Goal: Transaction & Acquisition: Purchase product/service

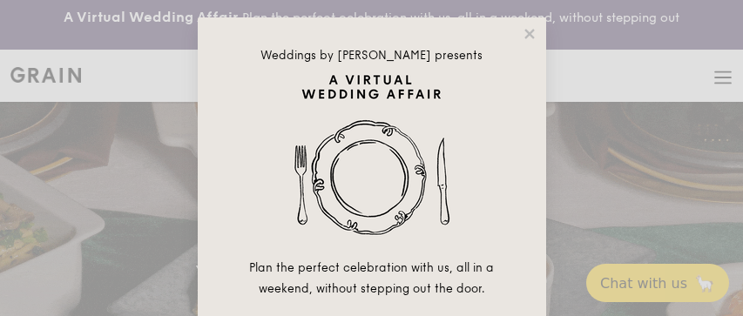
select select
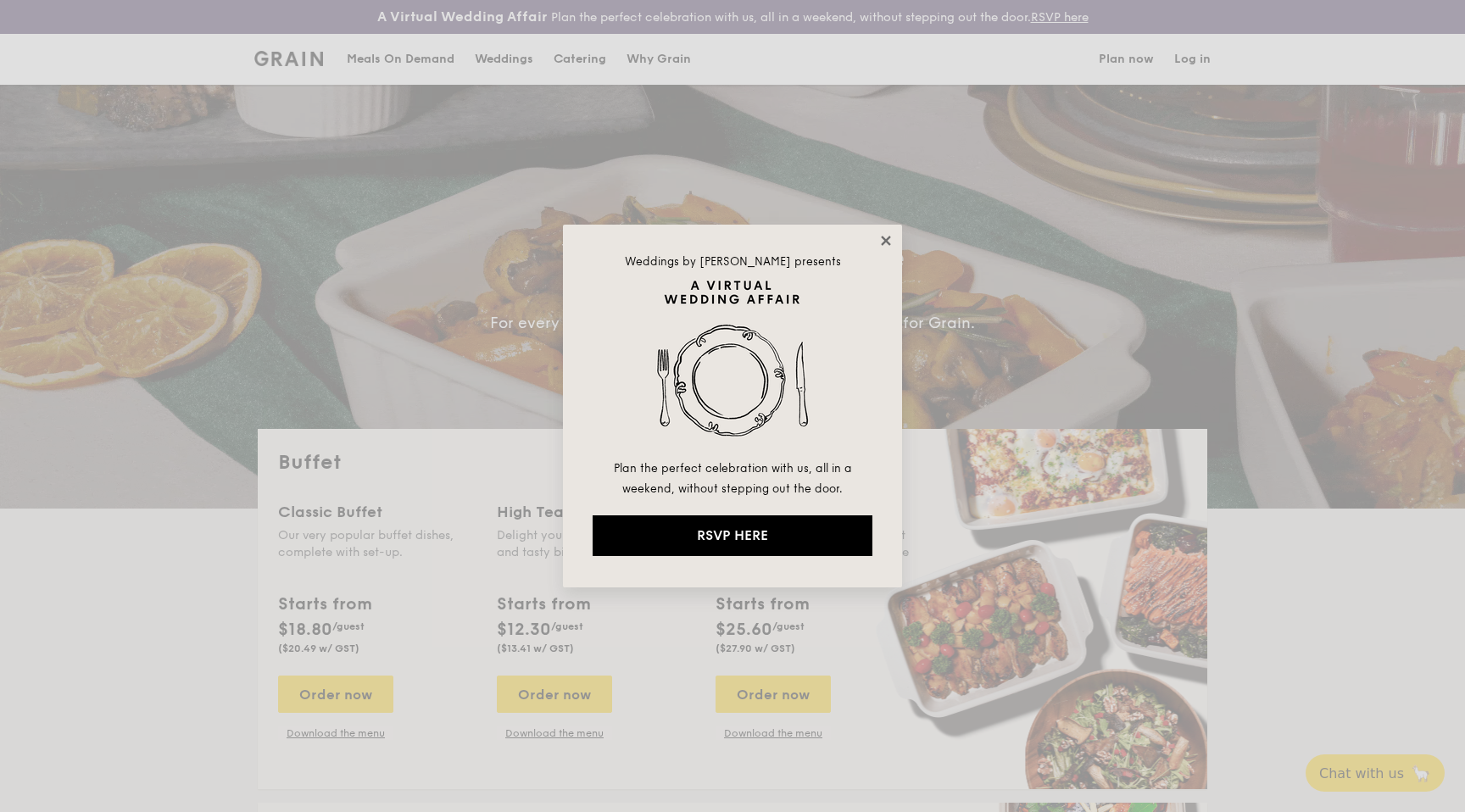
click at [723, 240] on icon at bounding box center [886, 240] width 16 height 16
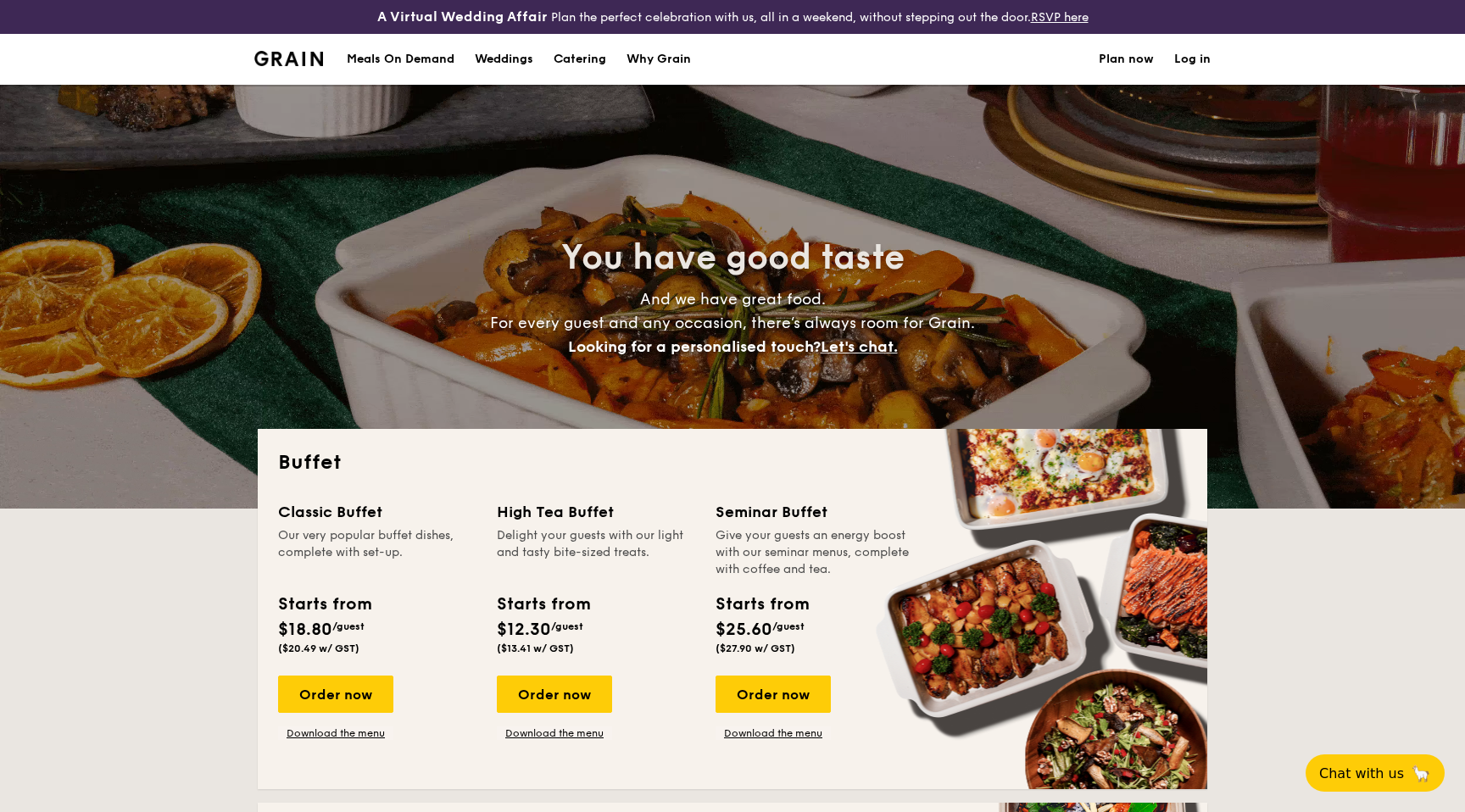
click at [416, 67] on div "Meals On Demand" at bounding box center [400, 59] width 108 height 51
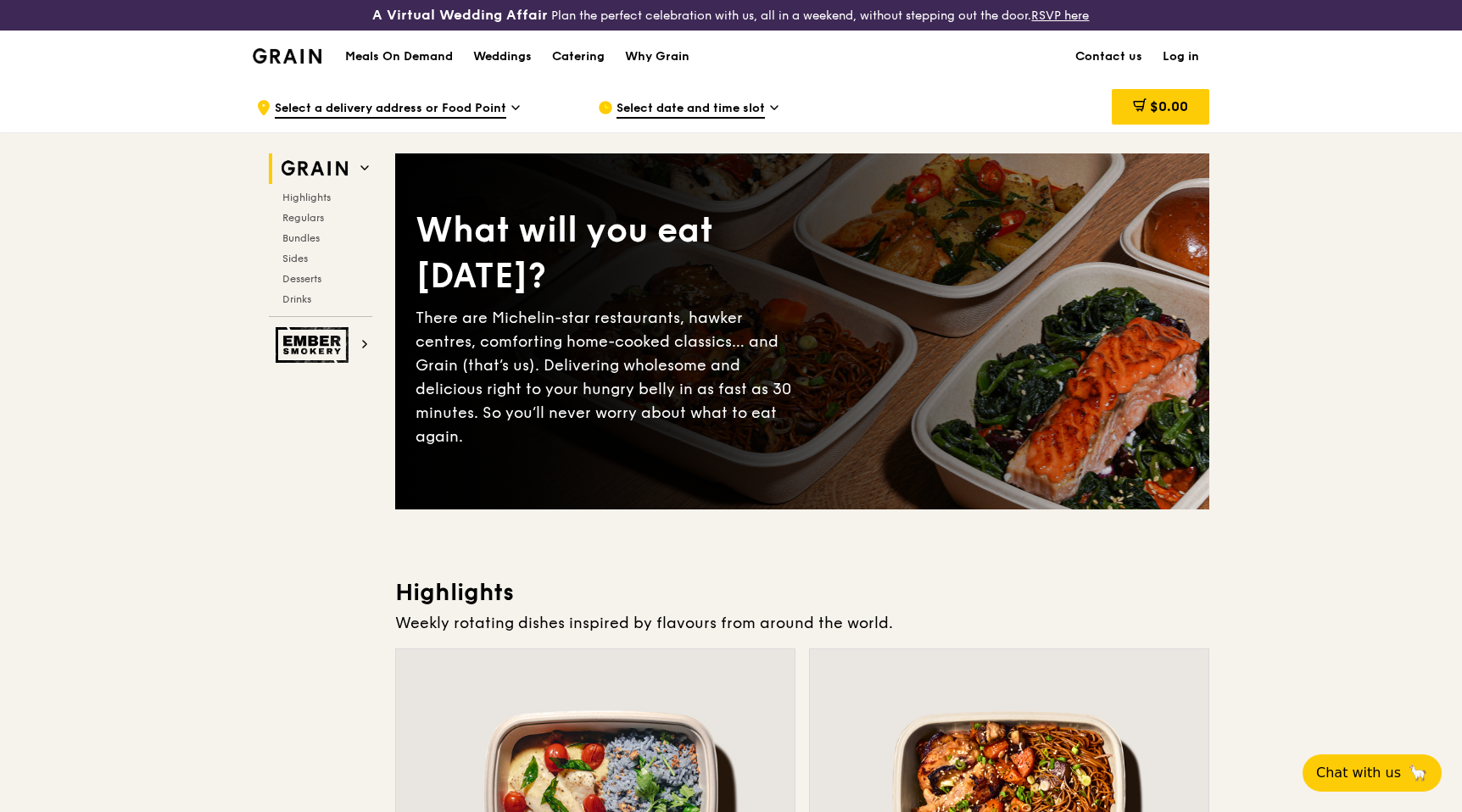
click at [609, 726] on div at bounding box center [595, 796] width 398 height 294
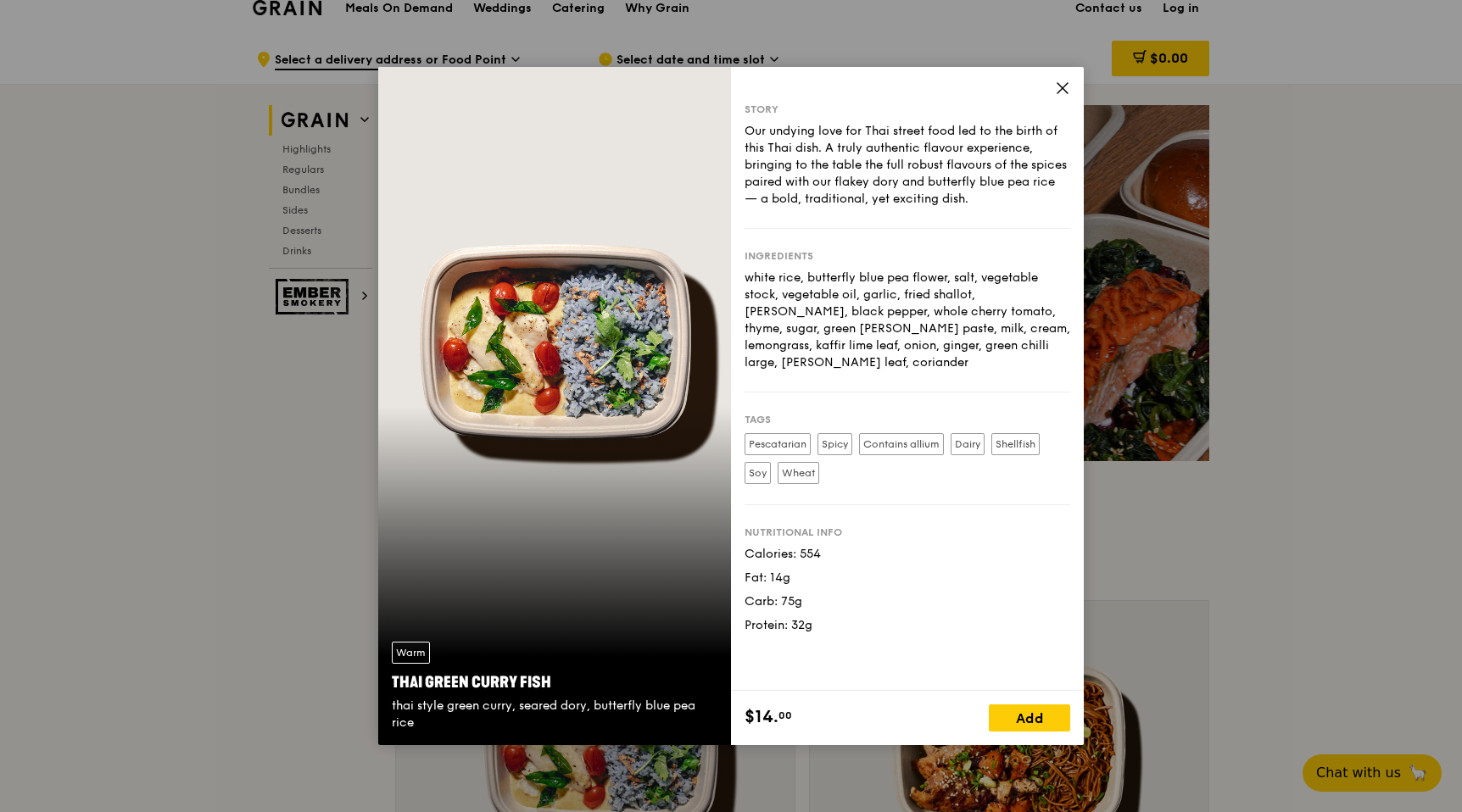
scroll to position [47, 0]
click at [521, 603] on div "Warm Thai Green [PERSON_NAME] Fish thai style green [PERSON_NAME], seared dory,…" at bounding box center [554, 406] width 353 height 678
click at [1065, 89] on icon at bounding box center [1063, 89] width 16 height 16
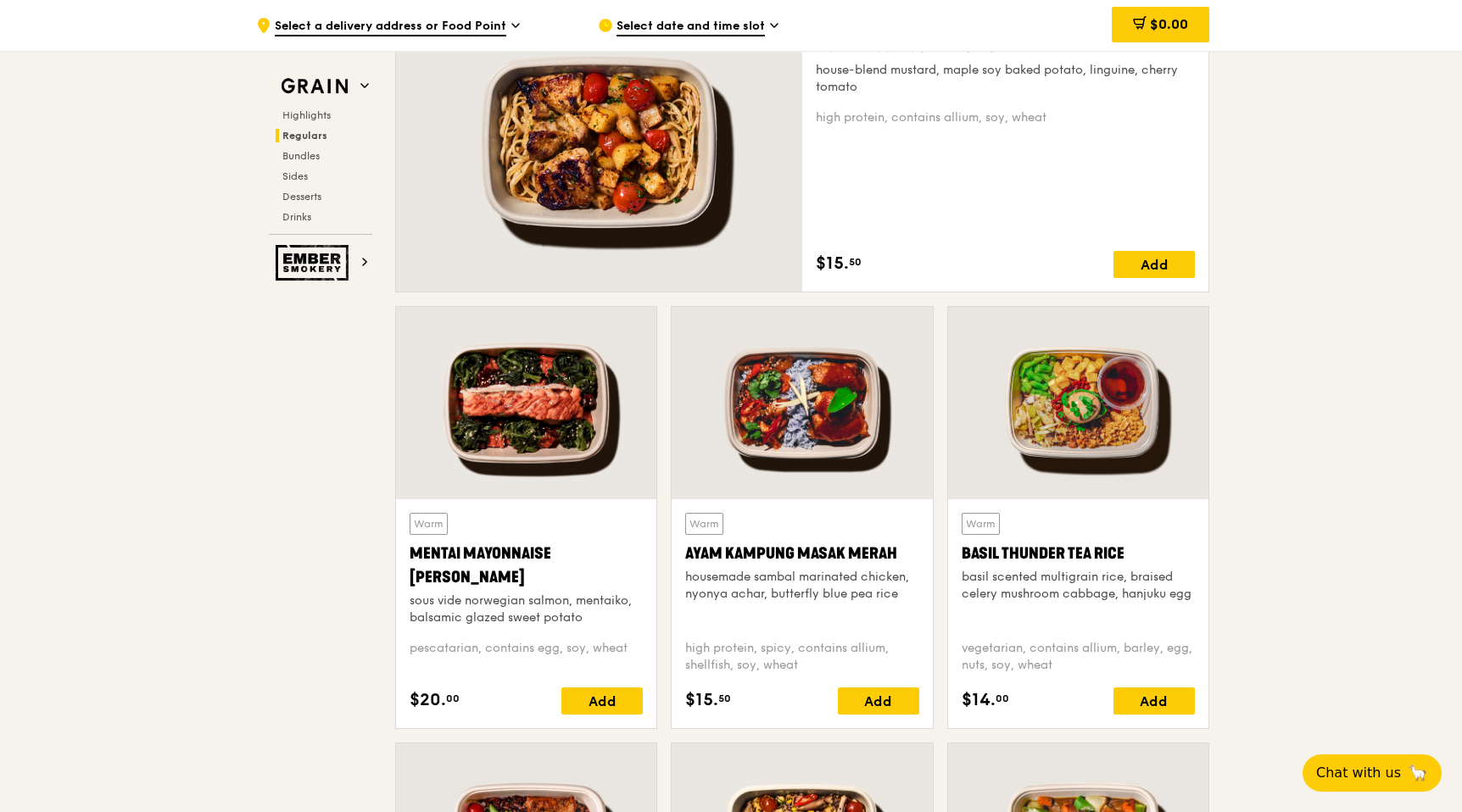
scroll to position [1278, 0]
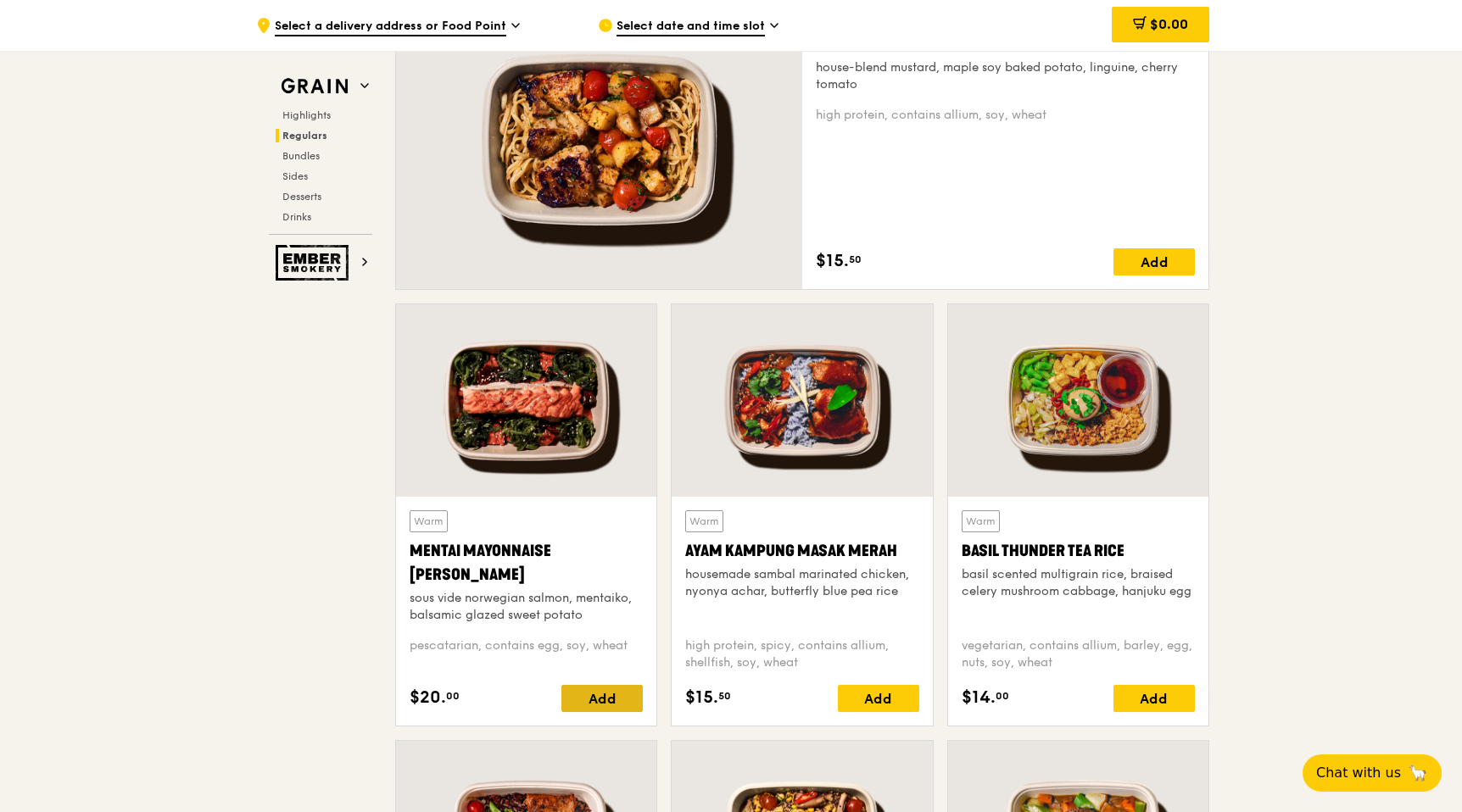
click at [588, 696] on div "Add" at bounding box center [602, 698] width 82 height 27
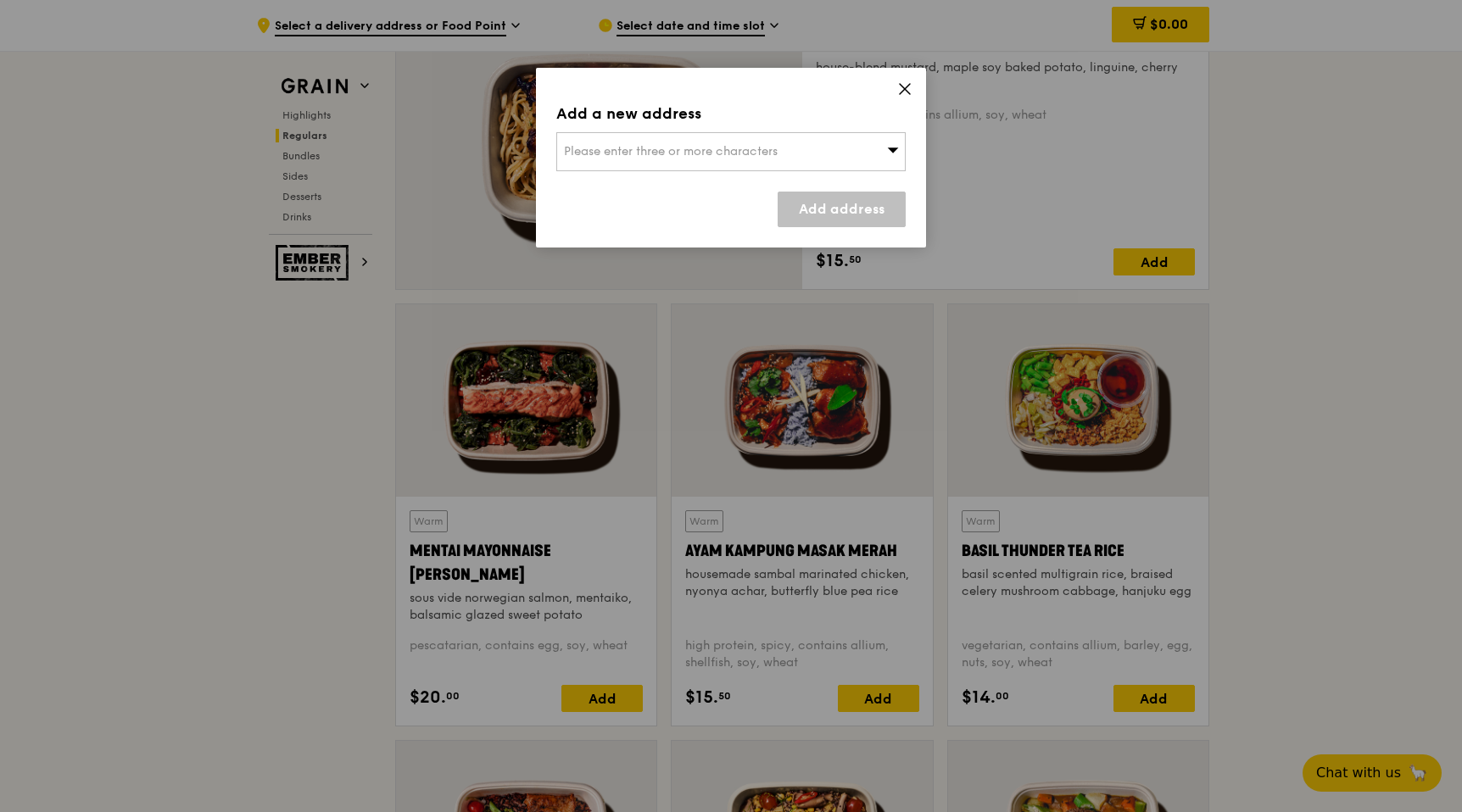
click at [900, 94] on icon at bounding box center [905, 90] width 16 height 16
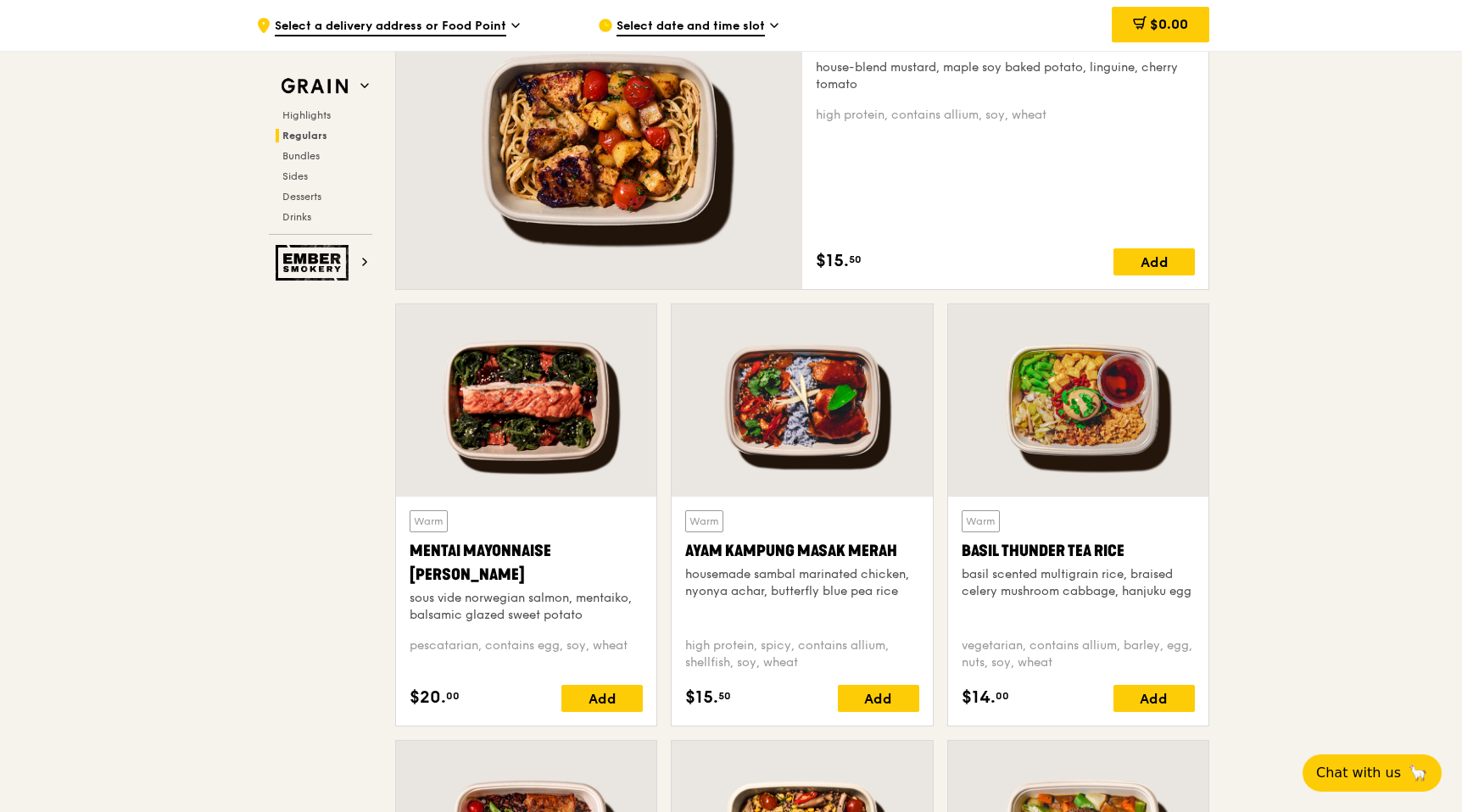
click at [567, 392] on div at bounding box center [526, 401] width 260 height 193
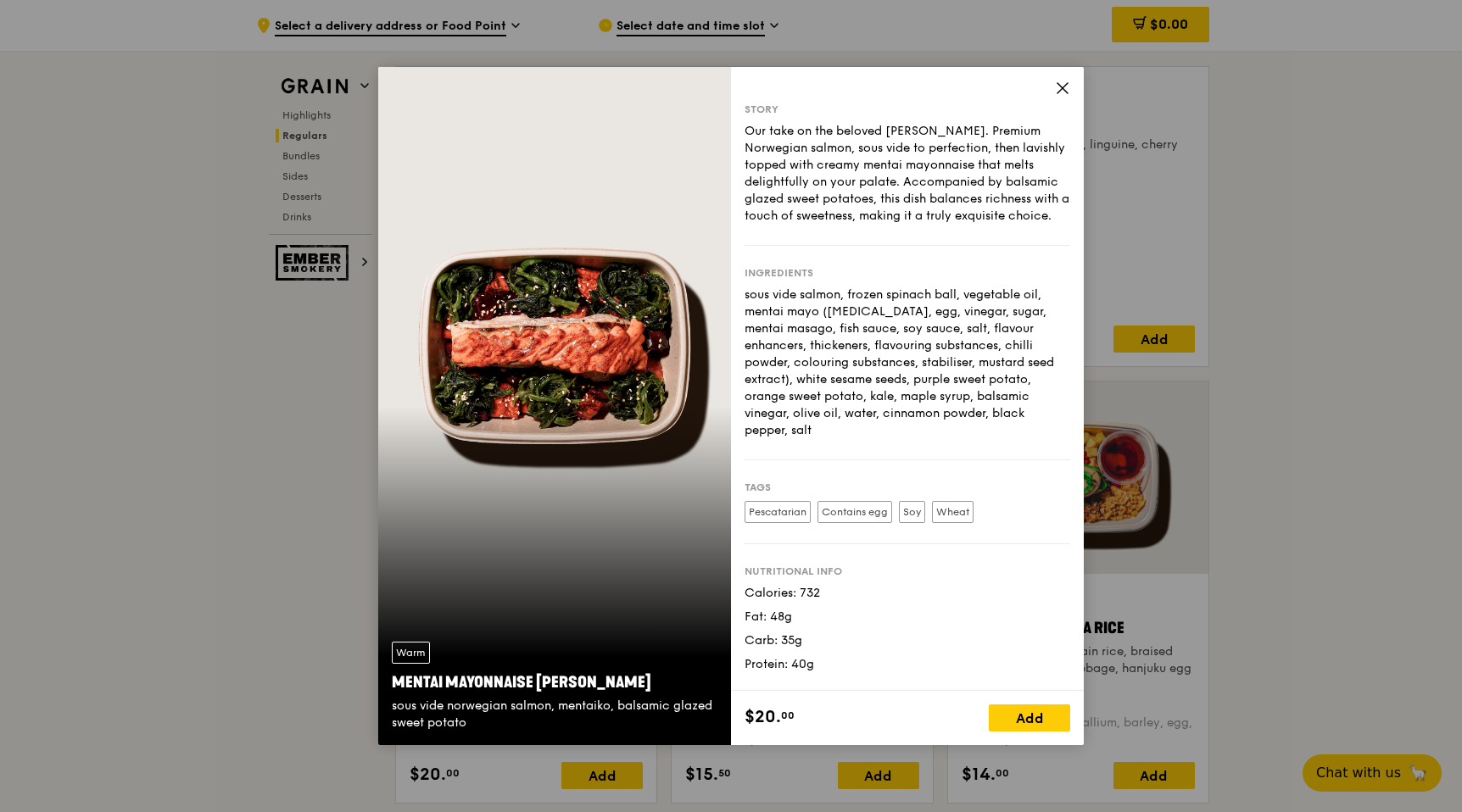
scroll to position [1240, 0]
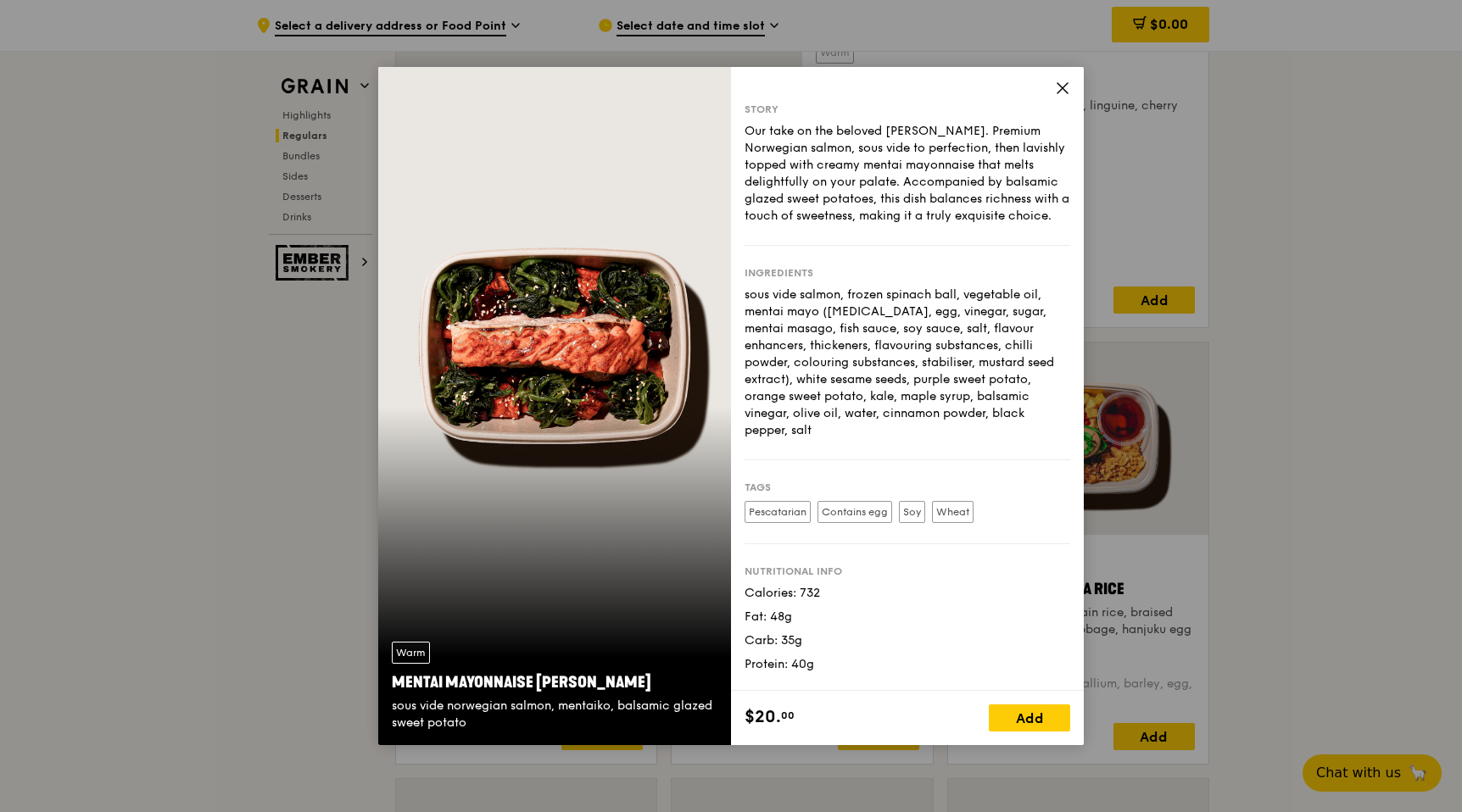
click at [1065, 82] on icon at bounding box center [1063, 89] width 16 height 16
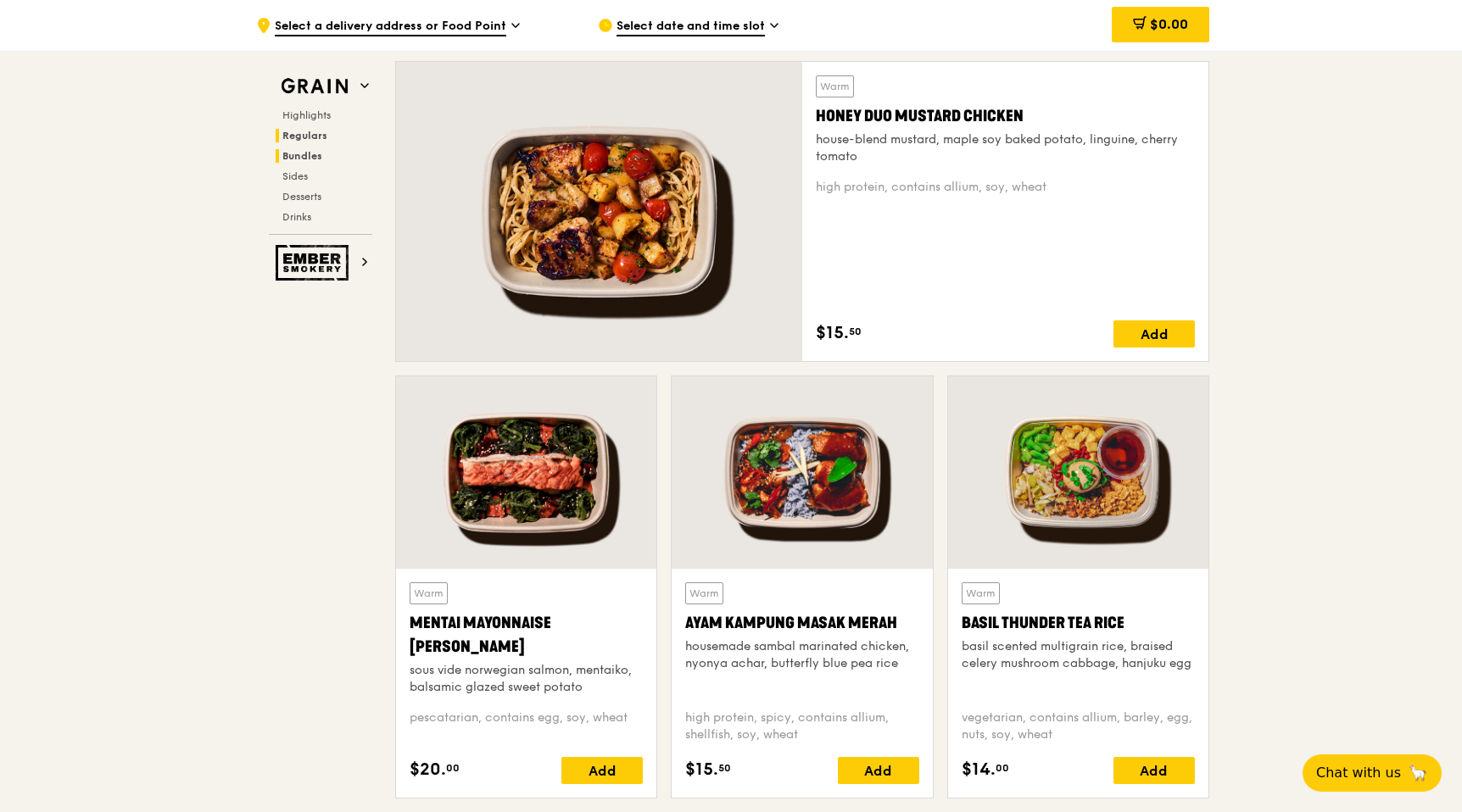
click at [289, 156] on span "Bundles" at bounding box center [302, 156] width 40 height 12
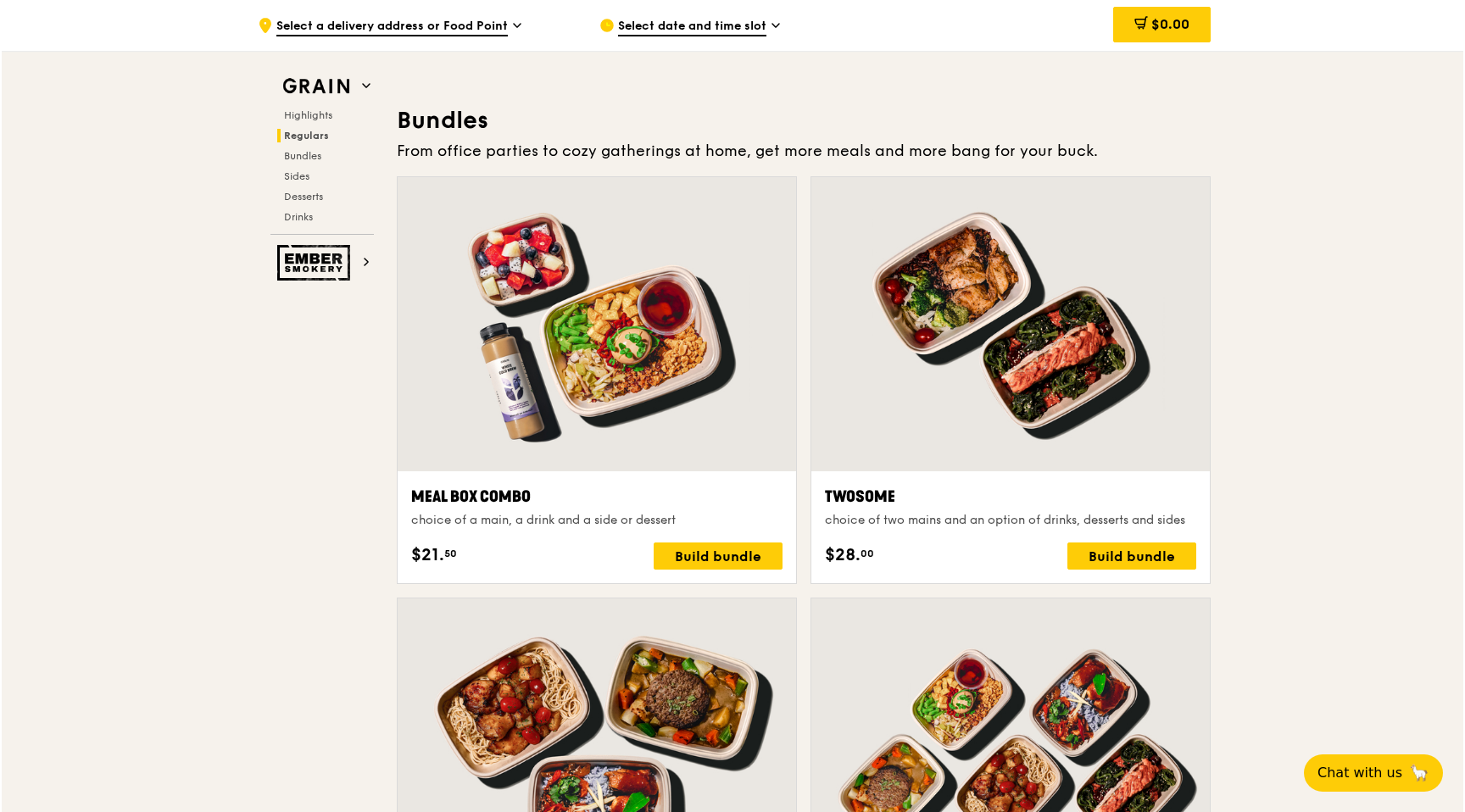
scroll to position [2454, 0]
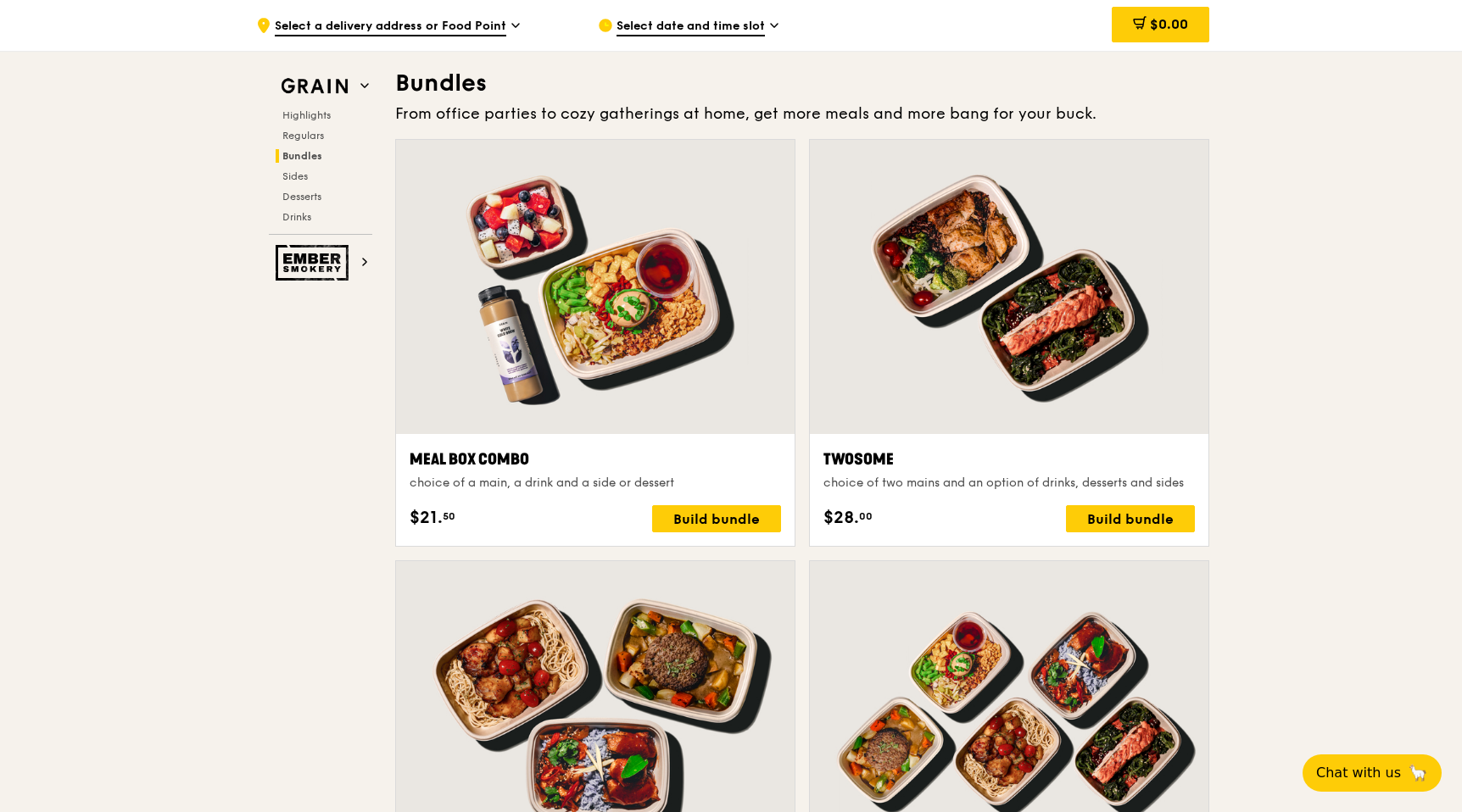
click at [585, 360] on div at bounding box center [595, 287] width 398 height 294
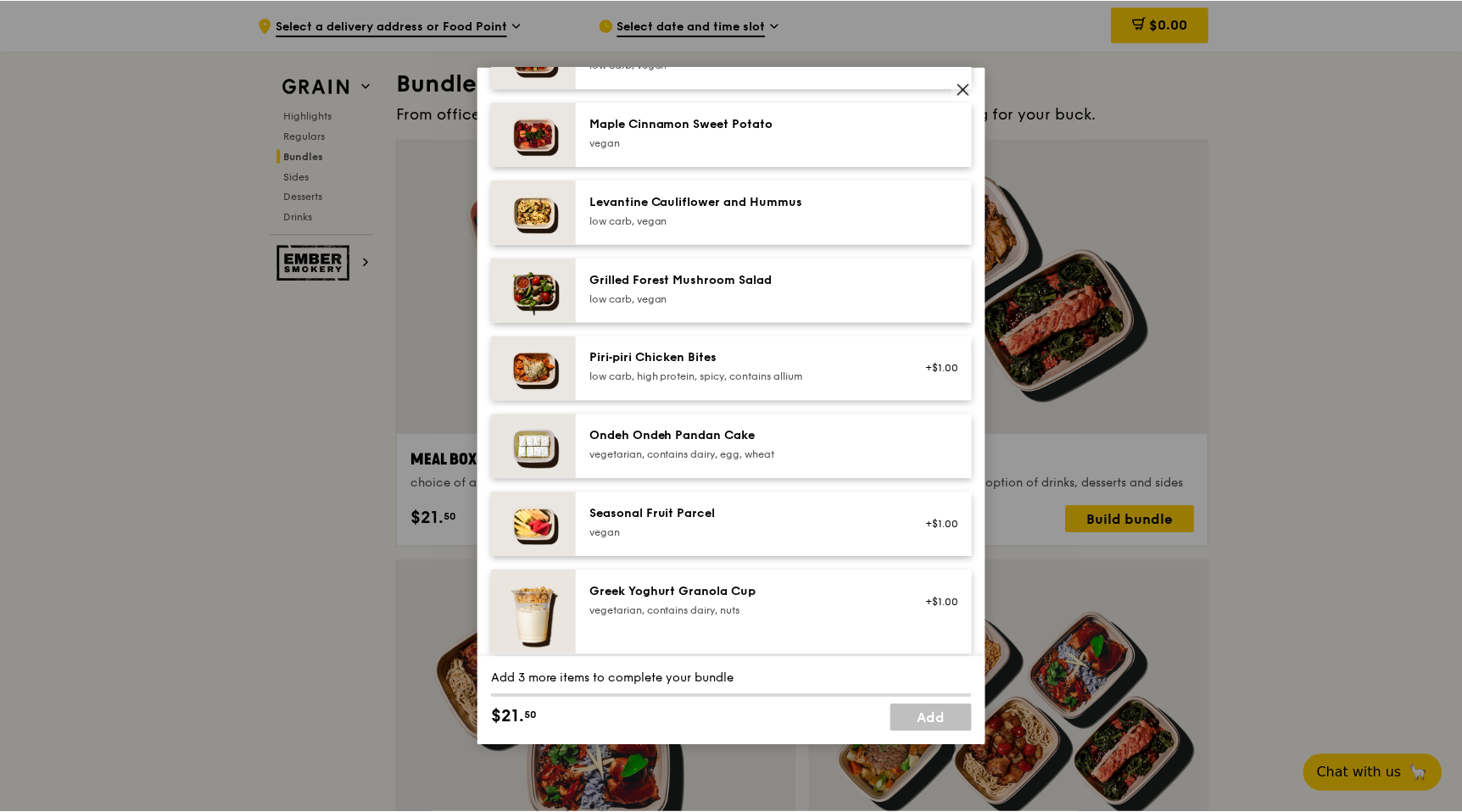
scroll to position [1019, 0]
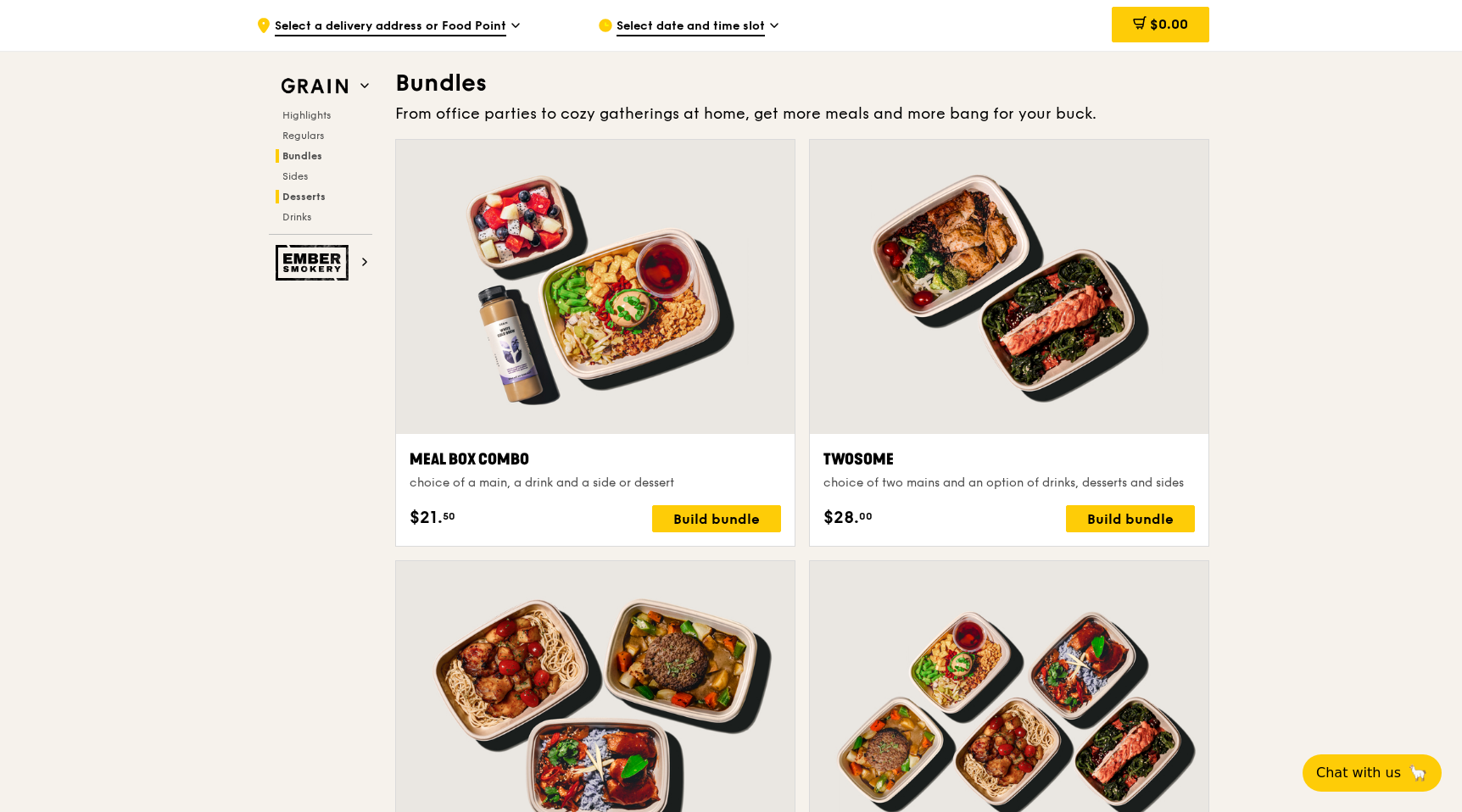
click at [309, 197] on span "Desserts" at bounding box center [304, 197] width 43 height 12
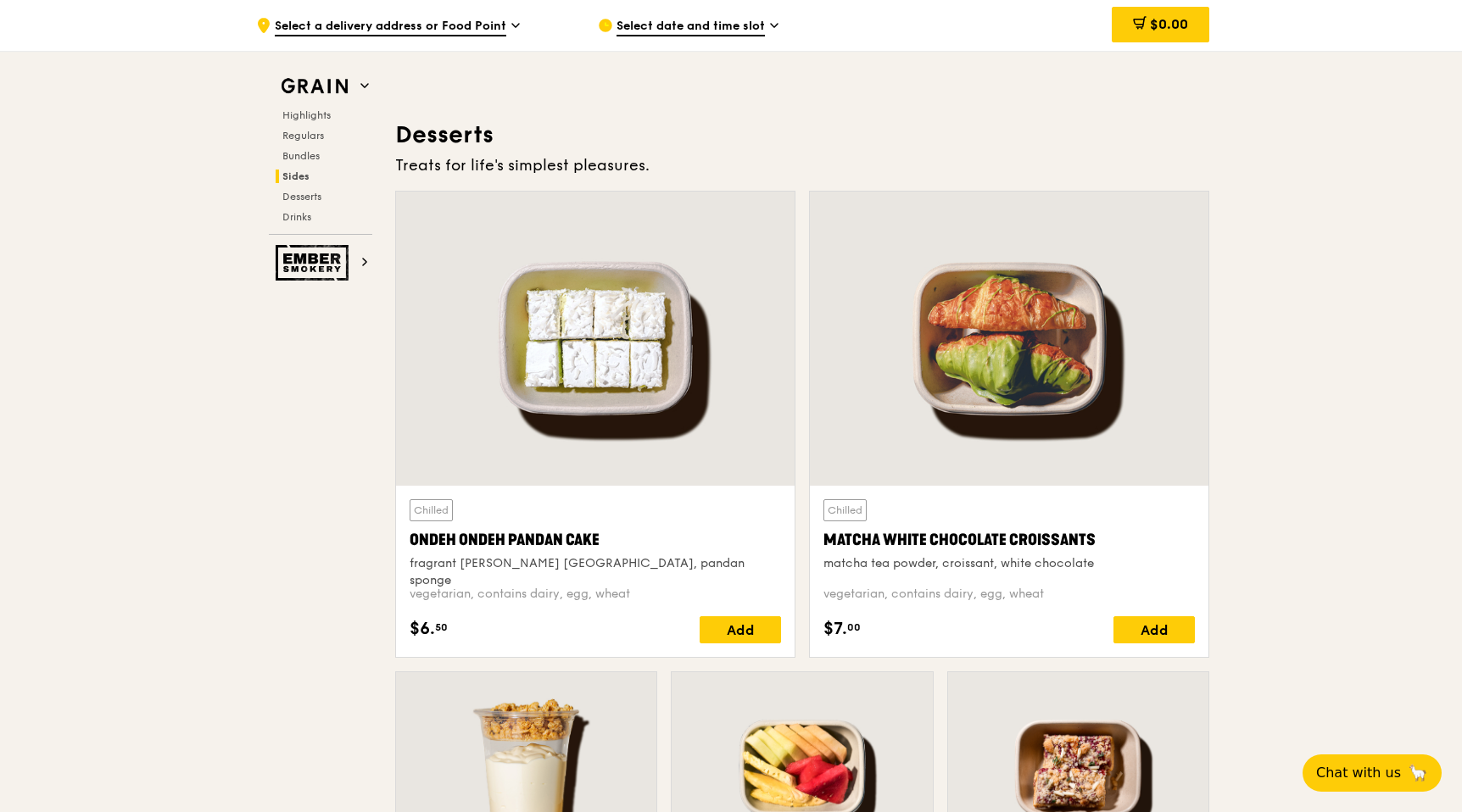
scroll to position [4846, 0]
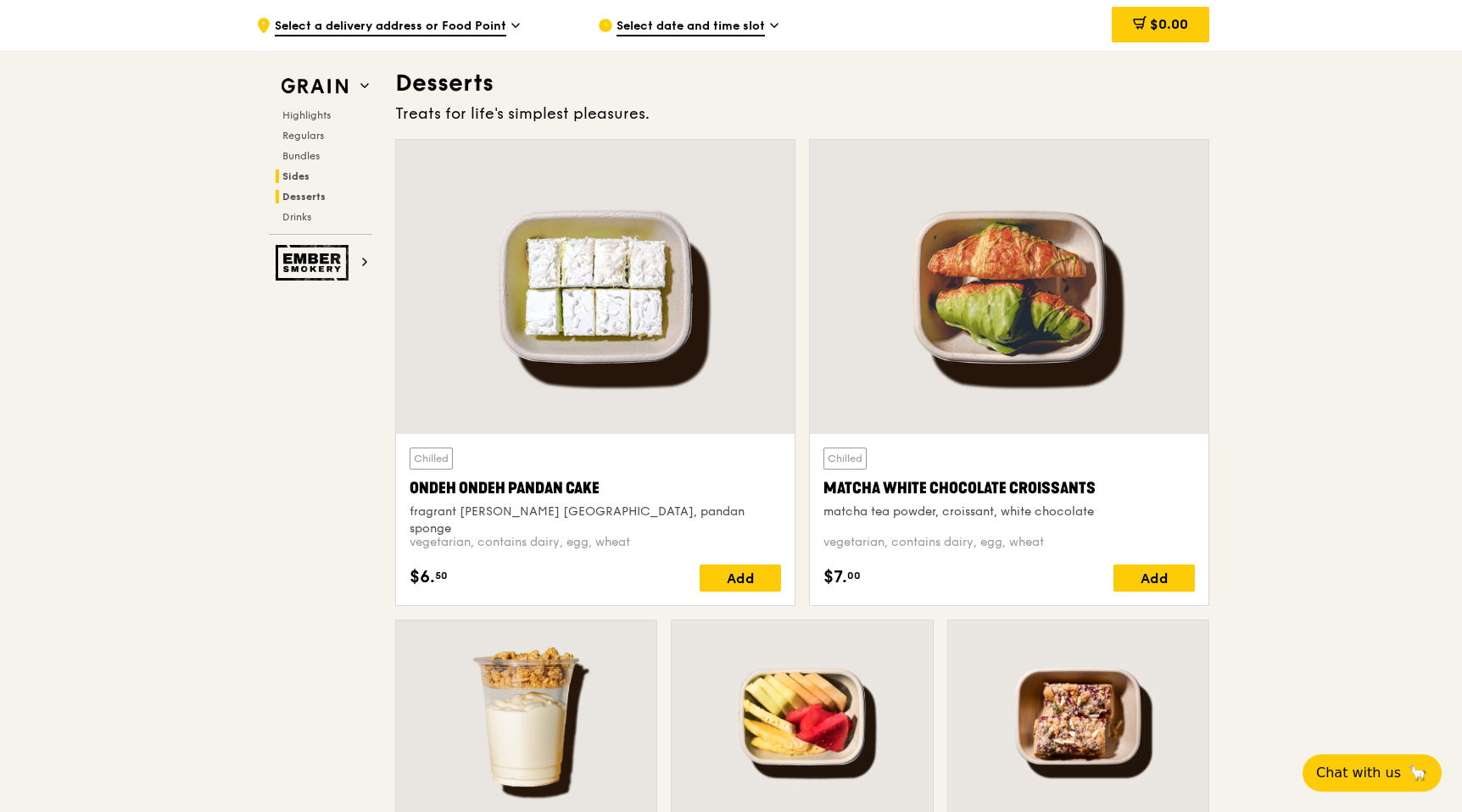
click at [300, 176] on span "Sides" at bounding box center [296, 176] width 27 height 12
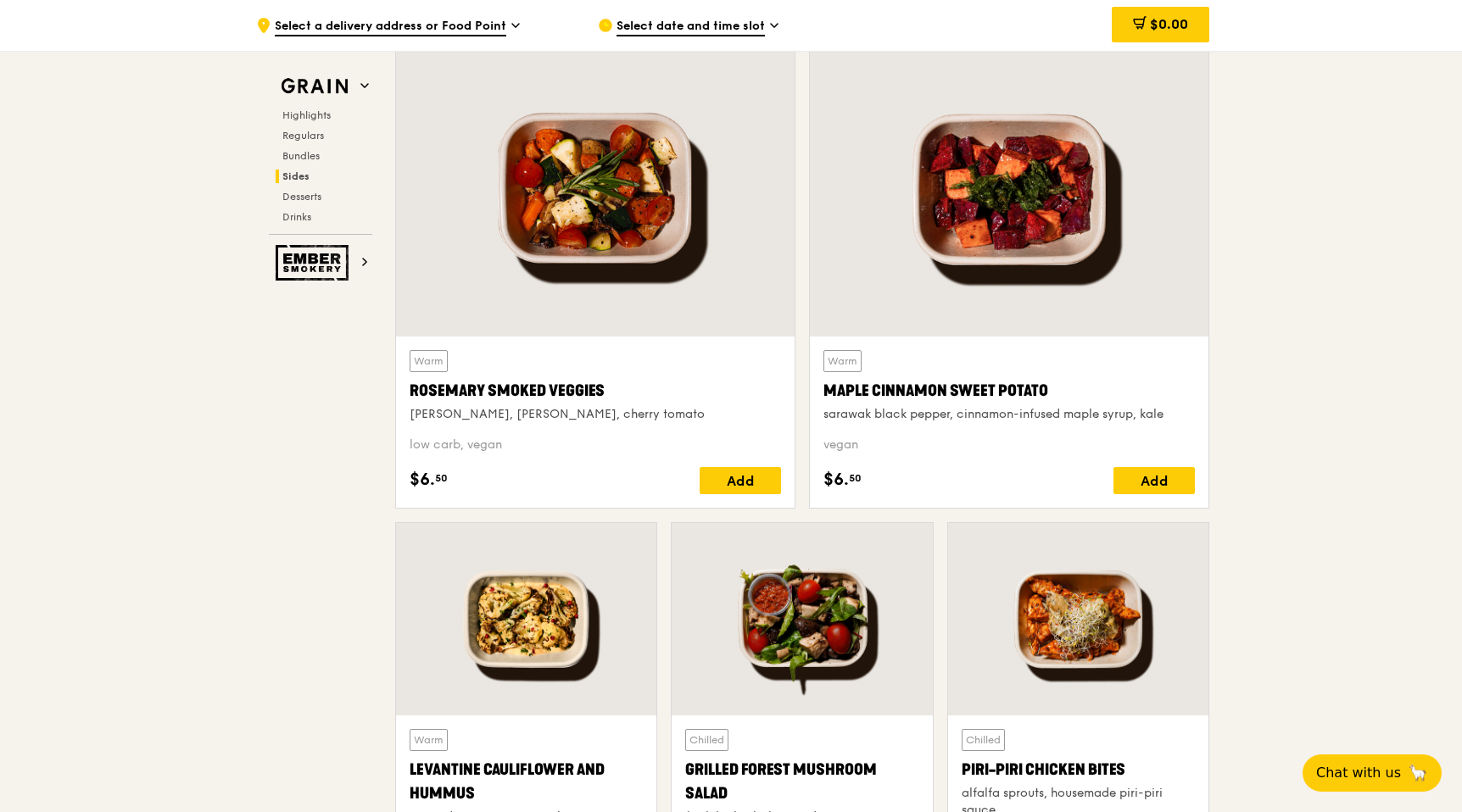
scroll to position [3789, 0]
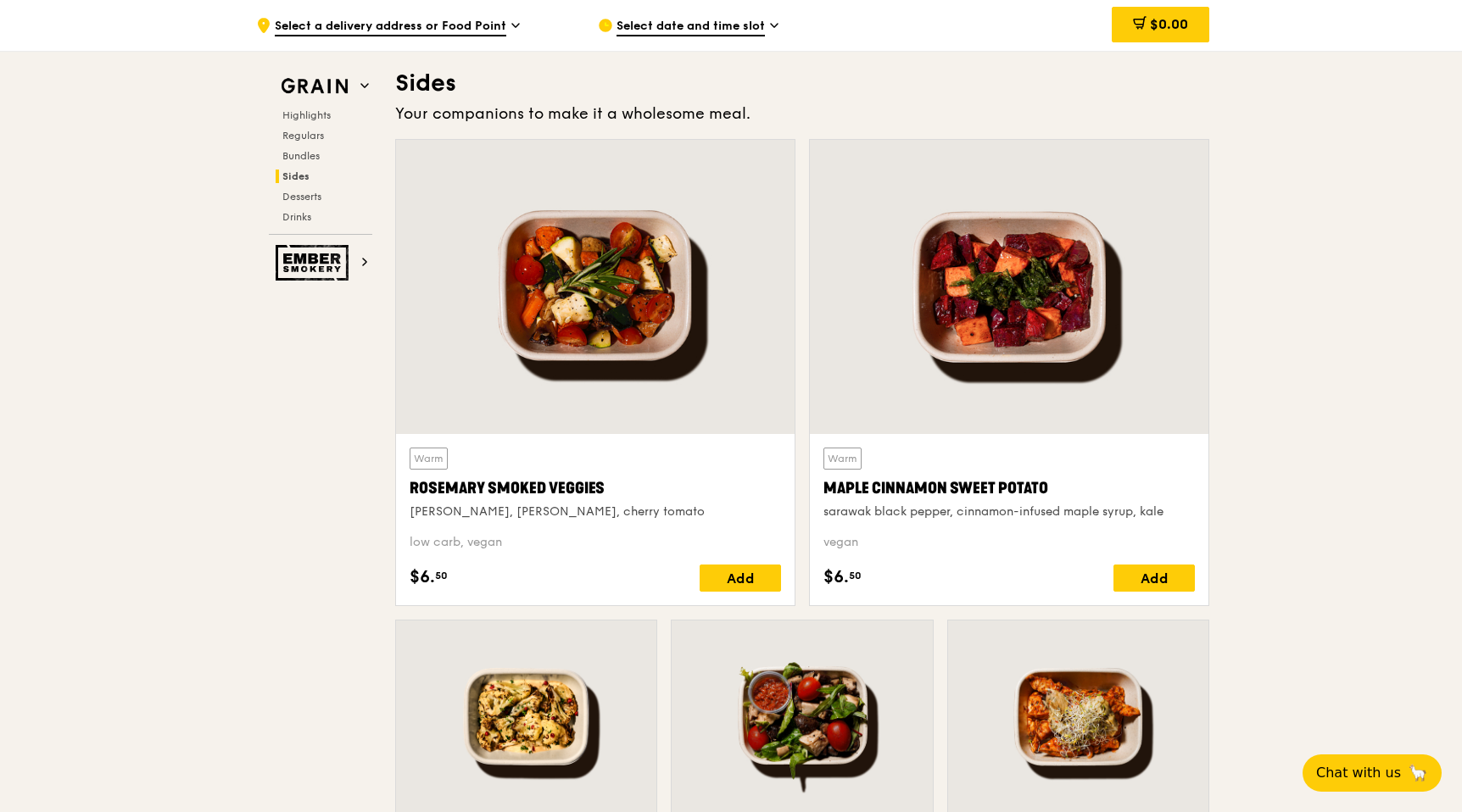
click at [577, 311] on div at bounding box center [595, 287] width 398 height 294
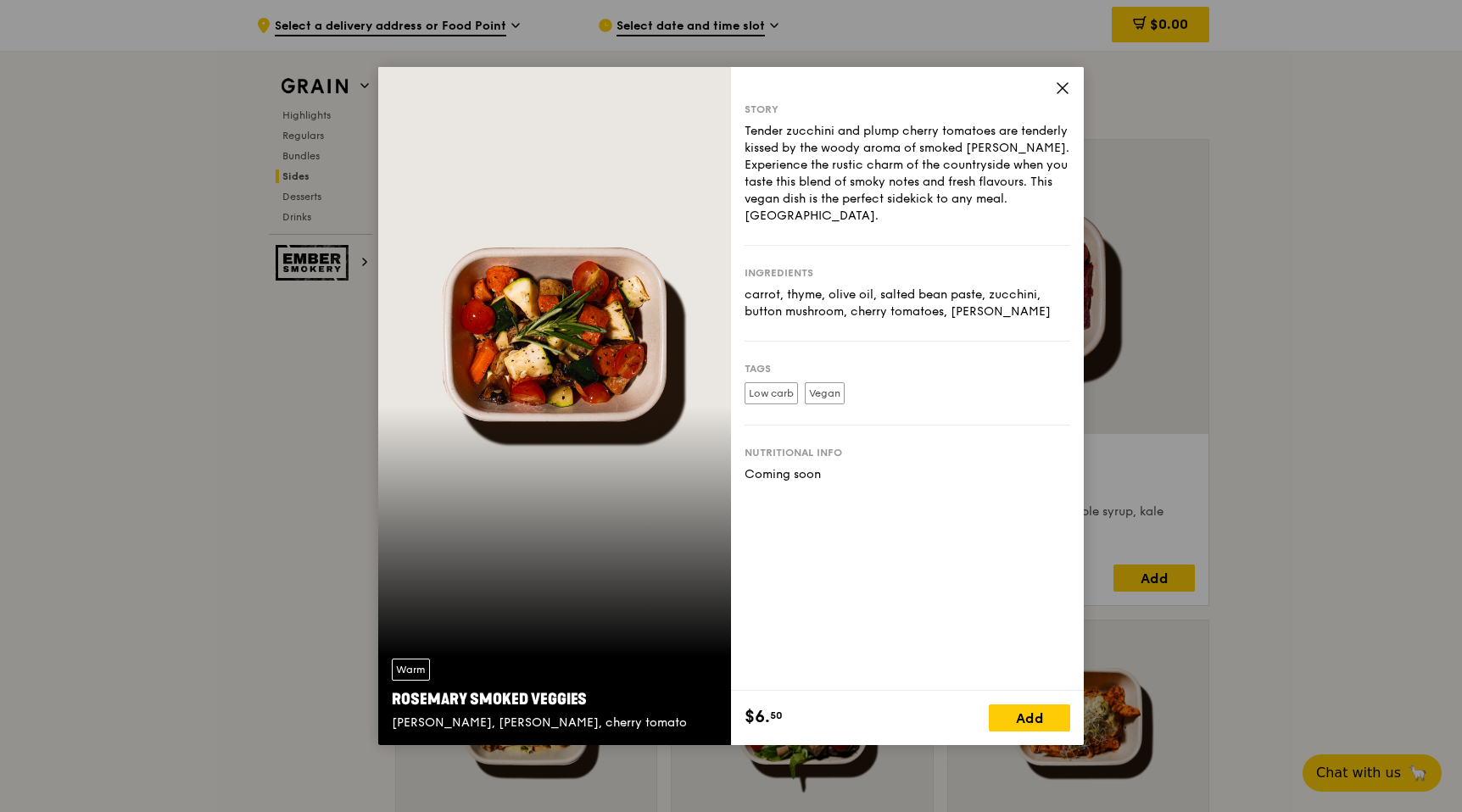
click at [1065, 86] on icon at bounding box center [1063, 89] width 16 height 16
